Goal: Browse casually

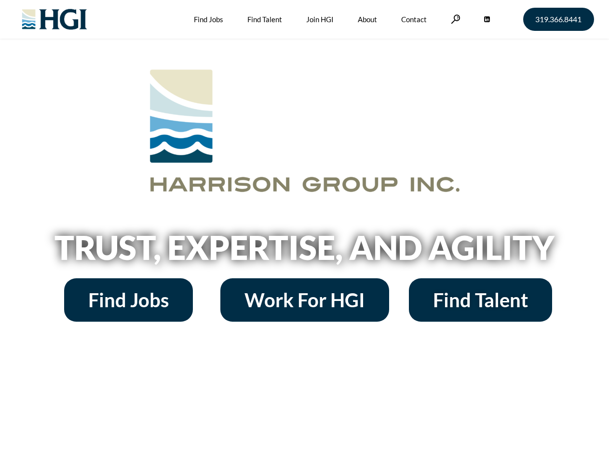
click at [304, 231] on h2 "Trust, Expertise, and Agility" at bounding box center [305, 247] width 550 height 33
click at [454, 19] on link at bounding box center [456, 18] width 10 height 9
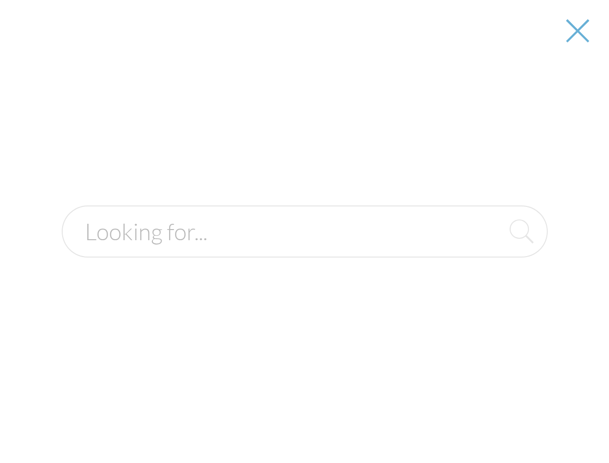
click at [304, 251] on h2 "Trust, Expertise, and Agility" at bounding box center [305, 247] width 550 height 33
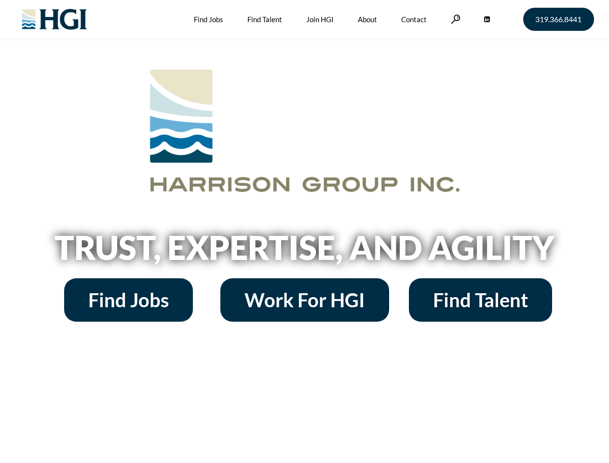
click at [304, 231] on h2 "Trust, Expertise, and Agility" at bounding box center [305, 247] width 550 height 33
click at [454, 19] on link at bounding box center [456, 18] width 10 height 9
click at [304, 251] on h2 "Trust, Expertise, and Agility" at bounding box center [305, 247] width 550 height 33
